Goal: Task Accomplishment & Management: Use online tool/utility

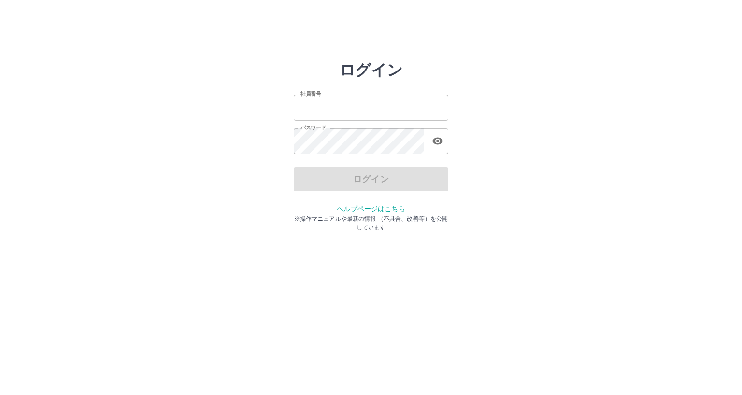
type input "*******"
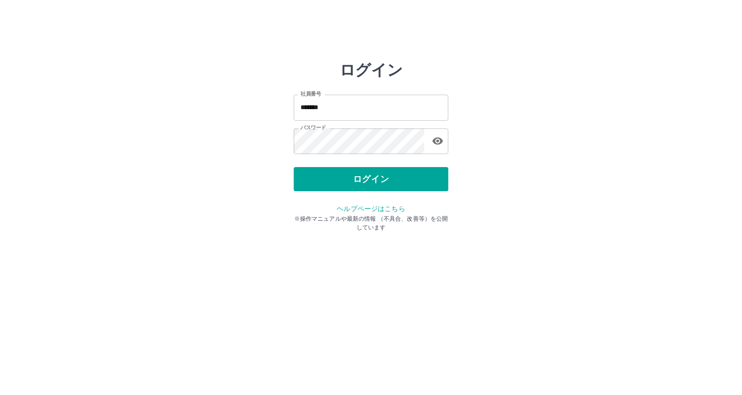
click at [354, 180] on div "ログイン" at bounding box center [371, 179] width 155 height 24
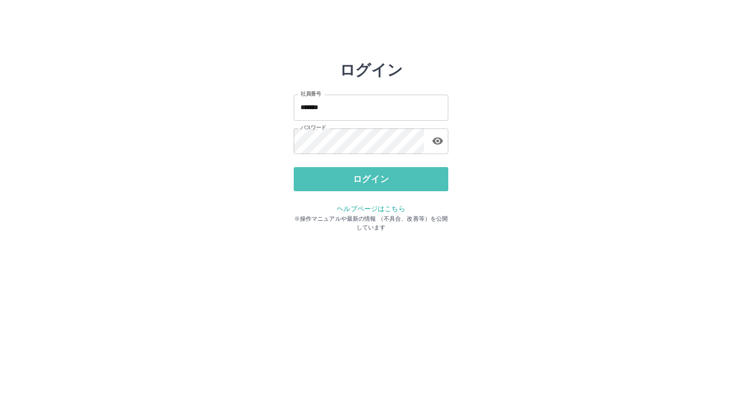
click at [354, 180] on button "ログイン" at bounding box center [371, 179] width 155 height 24
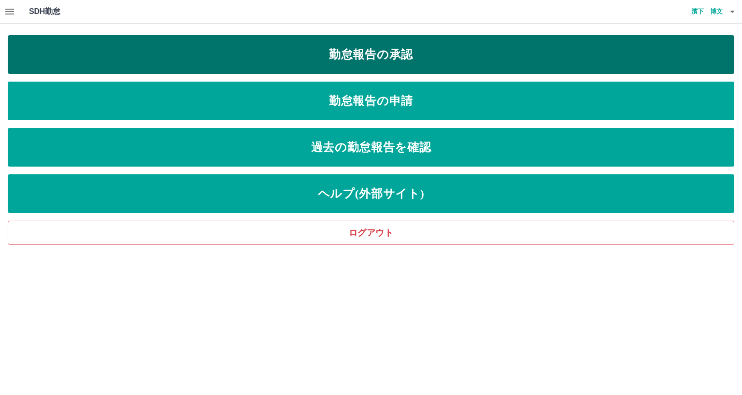
click at [424, 55] on link "勤怠報告の承認" at bounding box center [371, 54] width 727 height 39
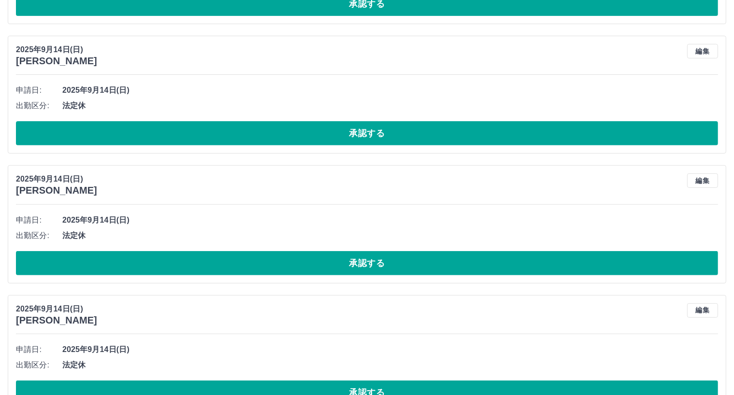
scroll to position [4064, 0]
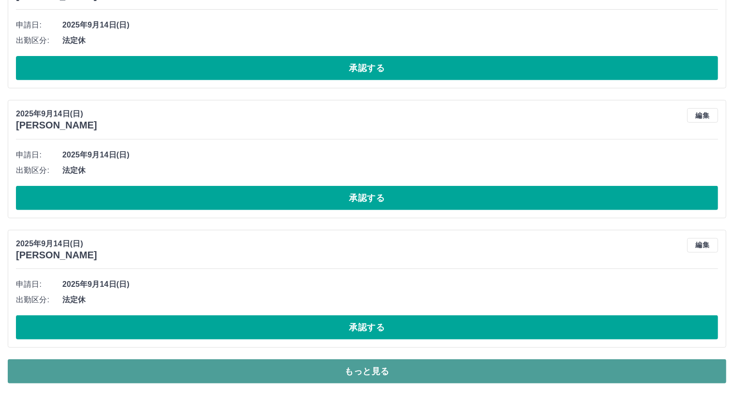
click at [647, 373] on button "もっと見る" at bounding box center [367, 372] width 719 height 24
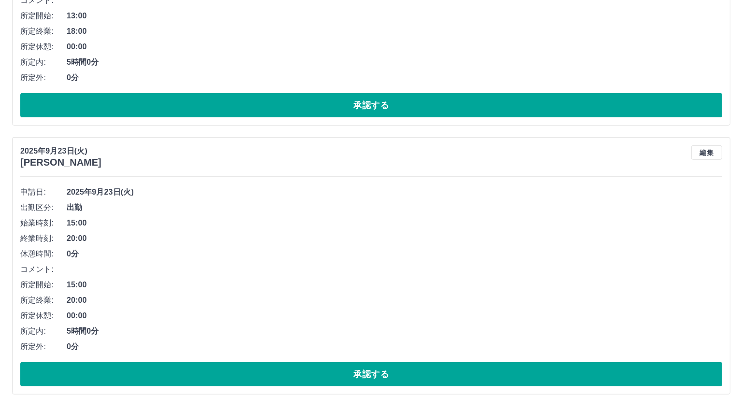
scroll to position [0, 0]
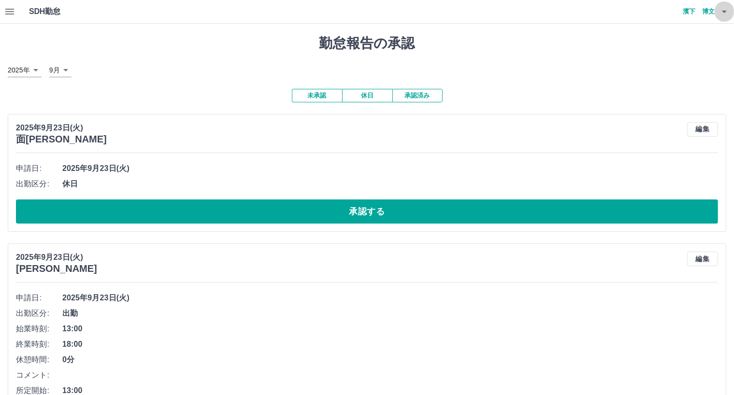
click at [724, 10] on icon "button" at bounding box center [725, 12] width 12 height 12
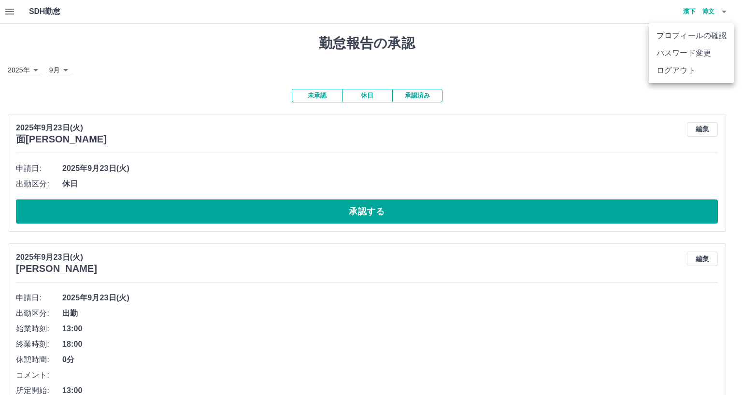
click at [683, 70] on li "ログアウト" at bounding box center [692, 70] width 86 height 17
